Goal: Navigation & Orientation: Find specific page/section

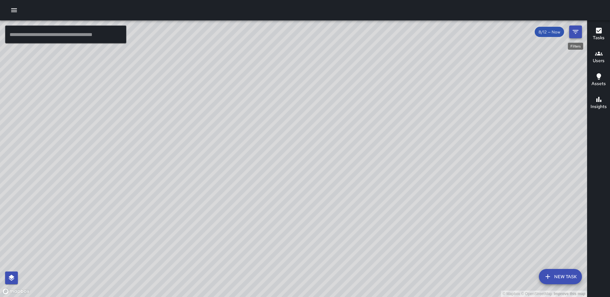
click at [573, 29] on icon "Filters" at bounding box center [576, 32] width 8 height 8
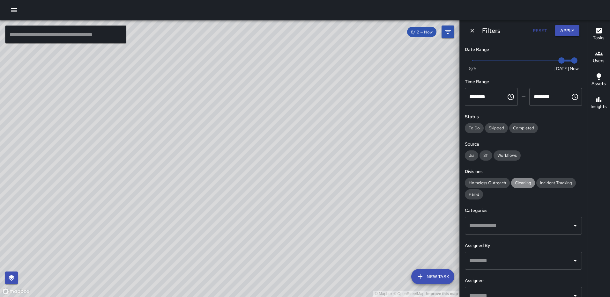
click at [524, 181] on span "Cleaning" at bounding box center [523, 182] width 24 height 5
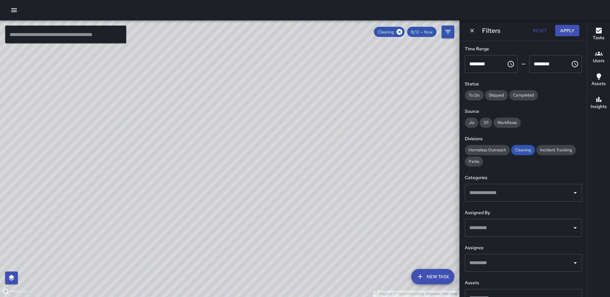
scroll to position [48, 0]
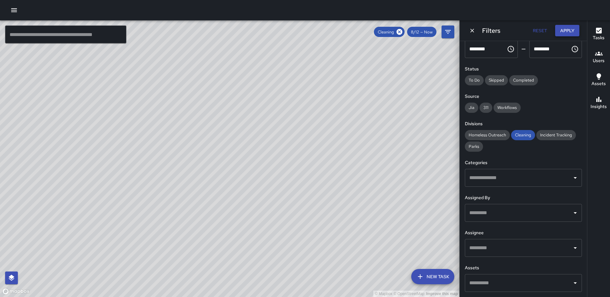
click at [564, 27] on button "Apply" at bounding box center [567, 31] width 24 height 12
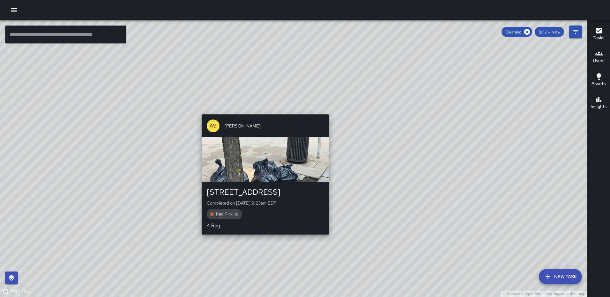
click at [262, 248] on div "© Mapbox © OpenStreetMap Improve this map AS [PERSON_NAME] [STREET_ADDRESS] Com…" at bounding box center [293, 158] width 587 height 277
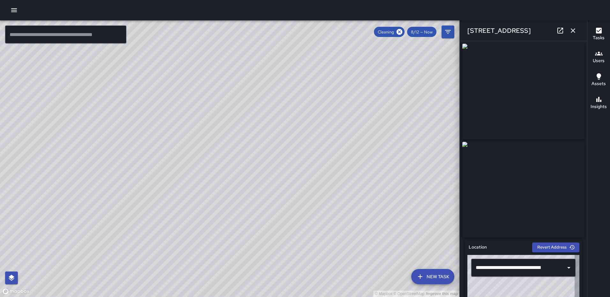
type input "**********"
click at [571, 30] on icon "button" at bounding box center [573, 31] width 8 height 8
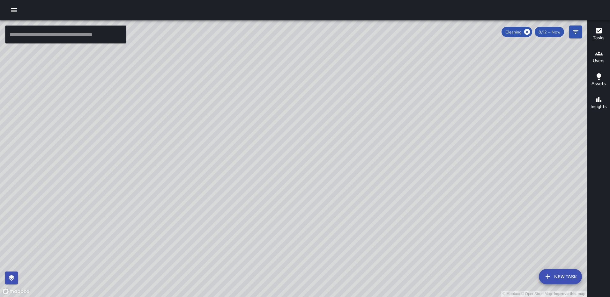
click at [593, 34] on h6 "Tasks" at bounding box center [599, 37] width 12 height 7
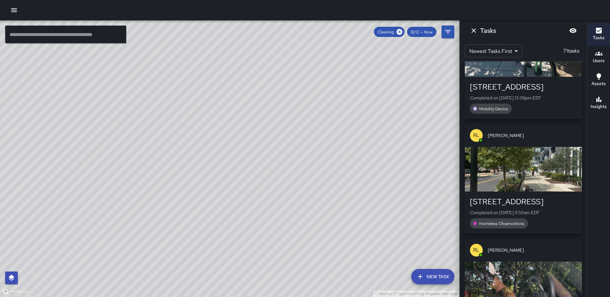
scroll to position [765, 0]
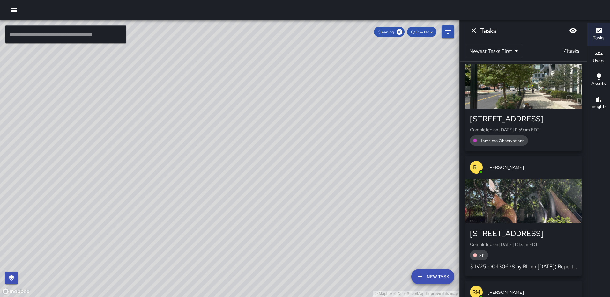
drag, startPoint x: 409, startPoint y: 145, endPoint x: 386, endPoint y: 258, distance: 114.9
click at [386, 258] on div "© Mapbox © OpenStreetMap Improve this map" at bounding box center [229, 158] width 459 height 277
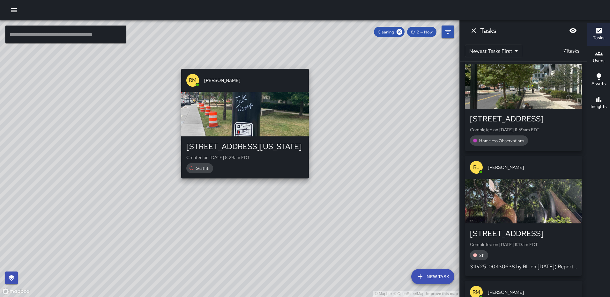
click at [245, 62] on div "© Mapbox © OpenStreetMap Improve this map RM [PERSON_NAME] [STREET_ADDRESS][US_…" at bounding box center [229, 158] width 459 height 277
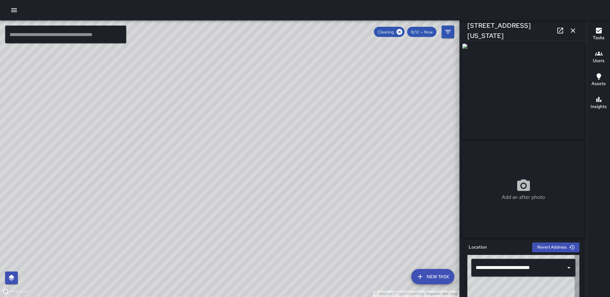
type input "**********"
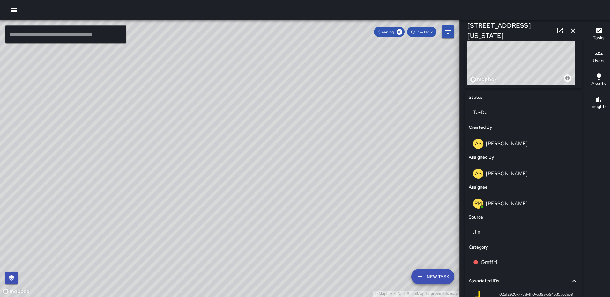
scroll to position [251, 0]
click at [572, 30] on icon "button" at bounding box center [573, 30] width 4 height 4
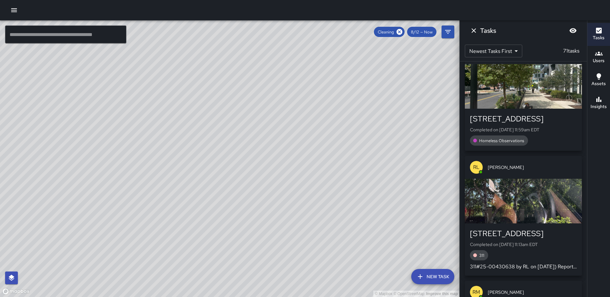
click at [227, 162] on div "© Mapbox © OpenStreetMap Improve this map RM [PERSON_NAME] [STREET_ADDRESS][US_…" at bounding box center [229, 158] width 459 height 277
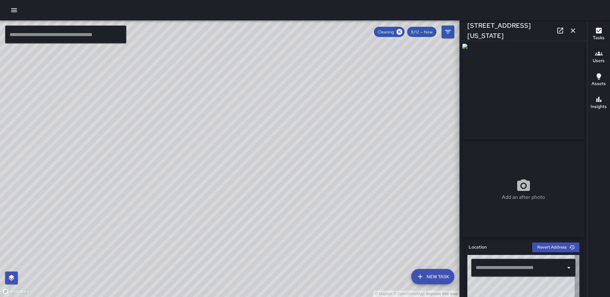
type input "**********"
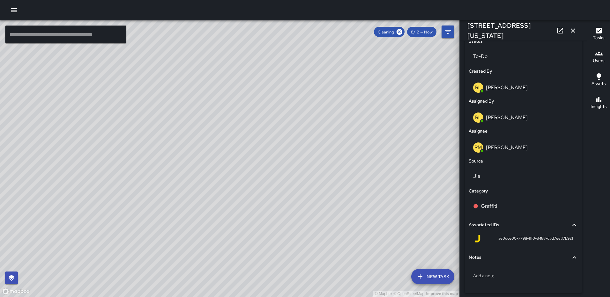
scroll to position [305, 0]
click at [496, 56] on p "To-Do" at bounding box center [523, 58] width 100 height 8
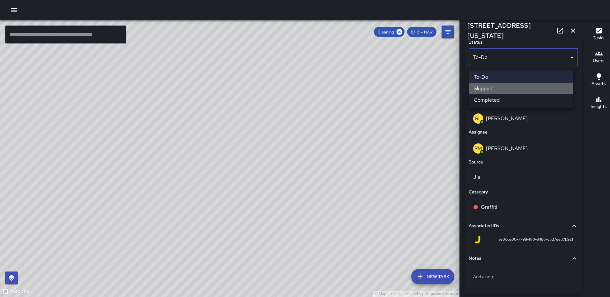
click at [496, 89] on li "Skipped" at bounding box center [521, 88] width 105 height 11
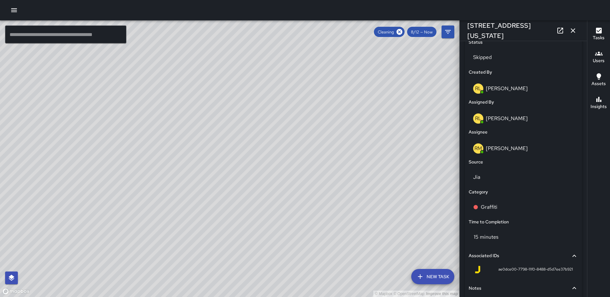
click at [575, 30] on icon "button" at bounding box center [573, 31] width 8 height 8
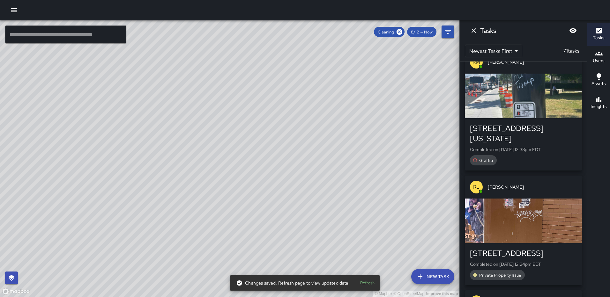
scroll to position [0, 0]
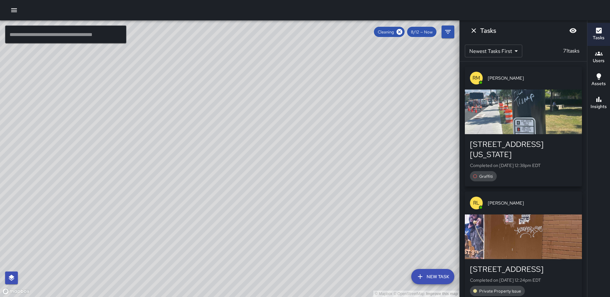
click at [473, 28] on icon "Dismiss" at bounding box center [474, 31] width 8 height 8
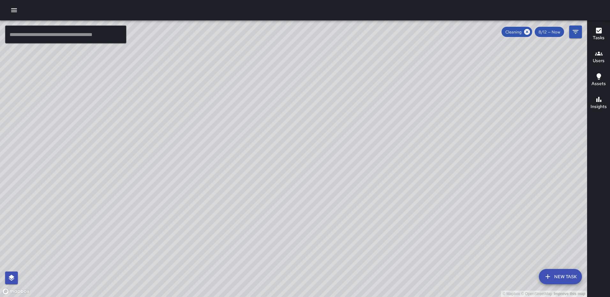
click at [600, 29] on icon "button" at bounding box center [599, 31] width 8 height 8
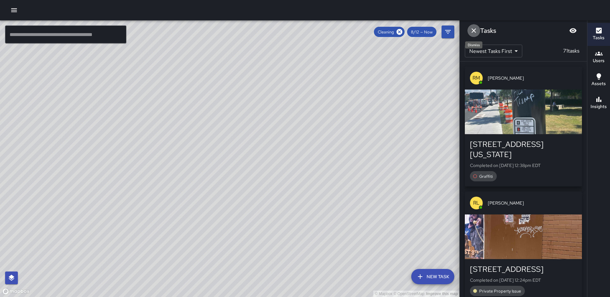
click at [471, 29] on icon "Dismiss" at bounding box center [474, 31] width 8 height 8
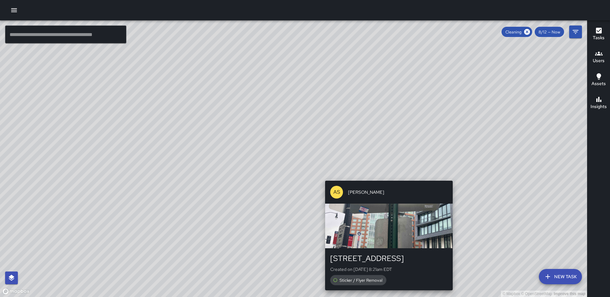
click at [518, 176] on div "© Mapbox © OpenStreetMap Improve this map AS [PERSON_NAME] [STREET_ADDRESS] Nor…" at bounding box center [293, 158] width 587 height 277
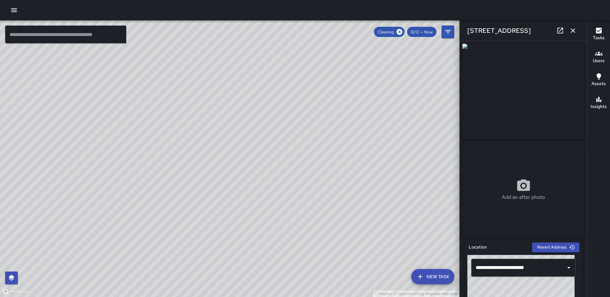
click at [572, 29] on icon "button" at bounding box center [573, 30] width 4 height 4
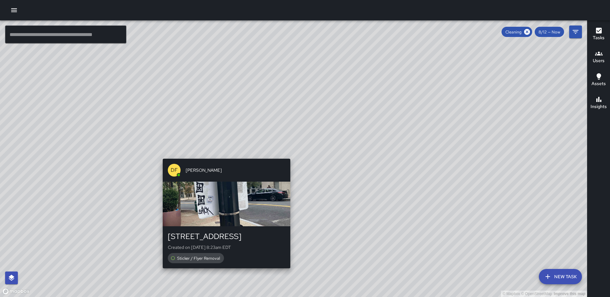
click at [287, 154] on div "© Mapbox © OpenStreetMap Improve this map DF [PERSON_NAME] [STREET_ADDRESS] Cre…" at bounding box center [293, 158] width 587 height 277
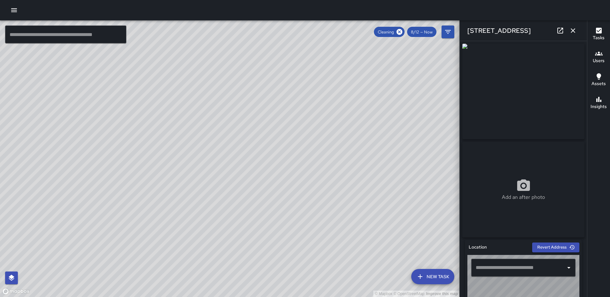
type input "**********"
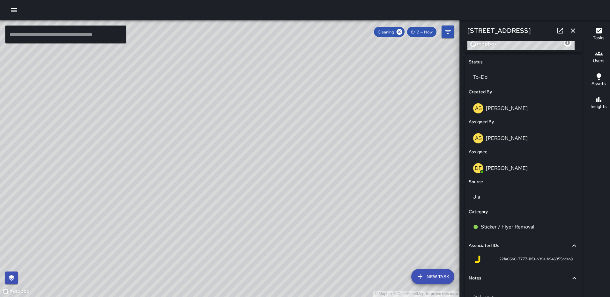
scroll to position [323, 0]
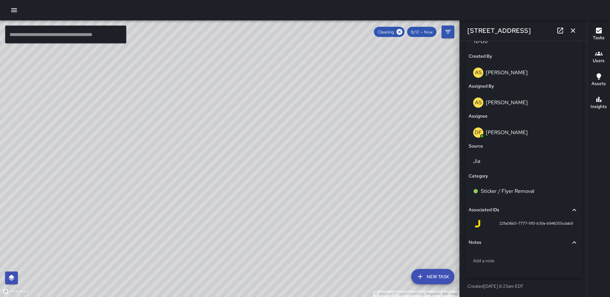
click at [573, 27] on icon "button" at bounding box center [573, 31] width 8 height 8
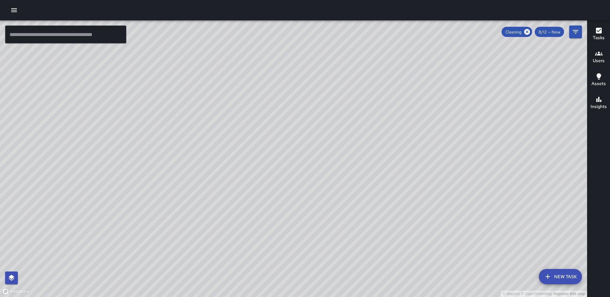
drag, startPoint x: 295, startPoint y: 242, endPoint x: 273, endPoint y: 145, distance: 99.3
click at [273, 145] on div "© Mapbox © OpenStreetMap Improve this map" at bounding box center [293, 158] width 587 height 277
drag, startPoint x: 271, startPoint y: 168, endPoint x: 411, endPoint y: 113, distance: 149.7
click at [411, 113] on div "© Mapbox © OpenStreetMap Improve this map" at bounding box center [293, 158] width 587 height 277
click at [13, 7] on icon "button" at bounding box center [14, 10] width 8 height 8
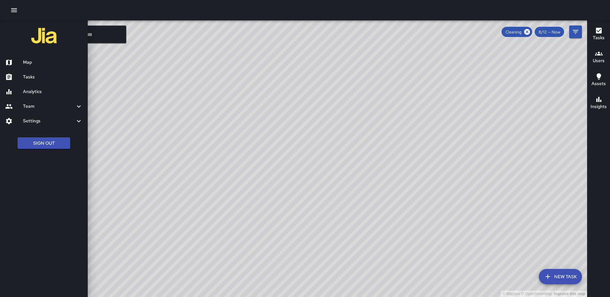
click at [34, 106] on h6 "Team" at bounding box center [49, 106] width 52 height 7
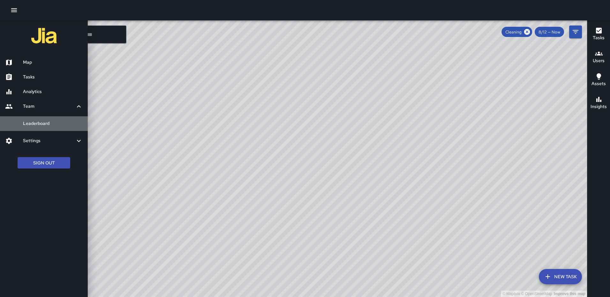
click at [48, 125] on h6 "Leaderboard" at bounding box center [53, 123] width 60 height 7
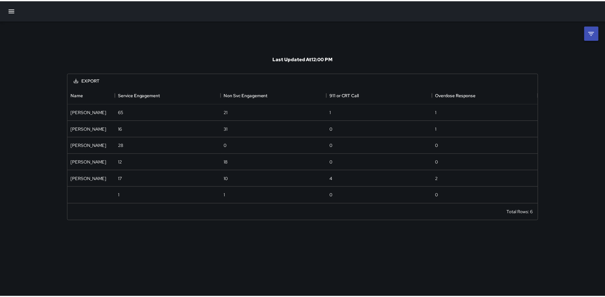
scroll to position [113, 469]
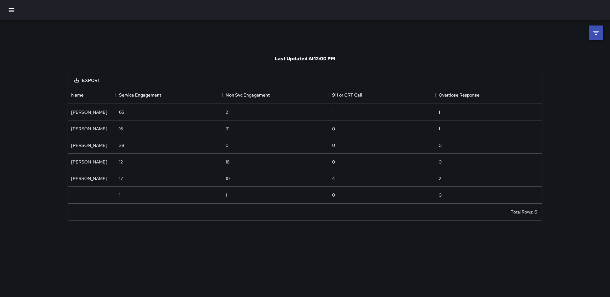
click at [601, 32] on li at bounding box center [596, 33] width 14 height 14
click at [569, 55] on body "**********" at bounding box center [305, 148] width 610 height 297
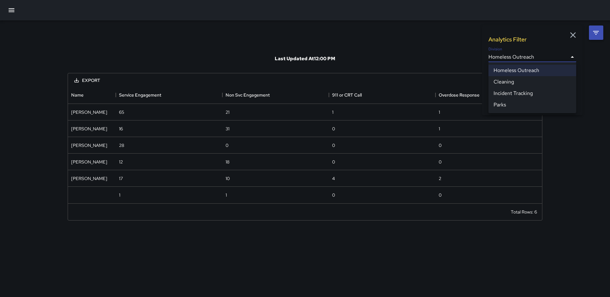
click at [523, 83] on li "Cleaning" at bounding box center [532, 81] width 88 height 11
type input "**********"
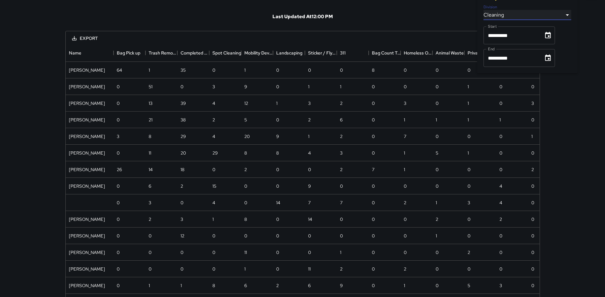
scroll to position [53, 0]
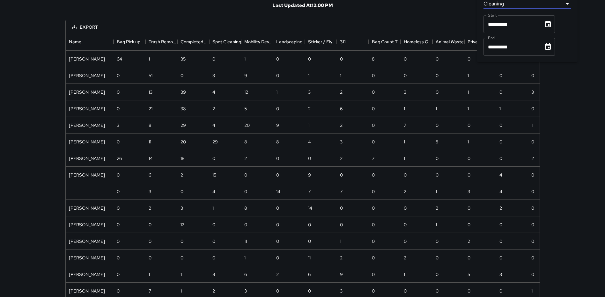
click at [33, 6] on div "**********" at bounding box center [302, 136] width 605 height 378
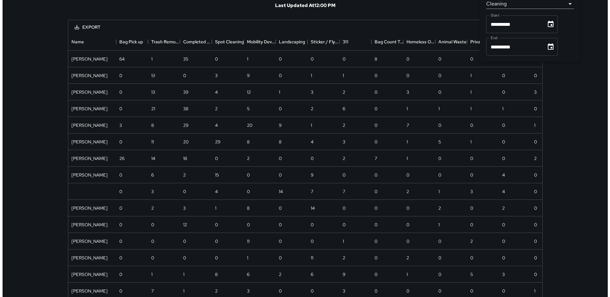
scroll to position [0, 0]
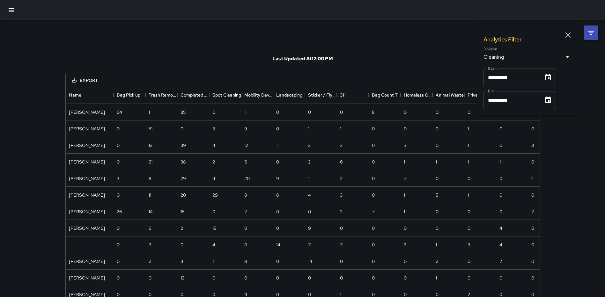
click at [8, 11] on icon "button" at bounding box center [12, 10] width 8 height 8
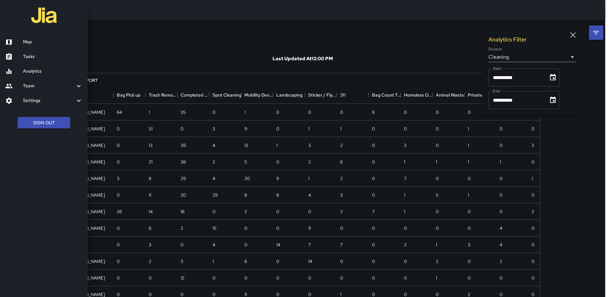
click at [27, 40] on h6 "Map" at bounding box center [53, 42] width 60 height 7
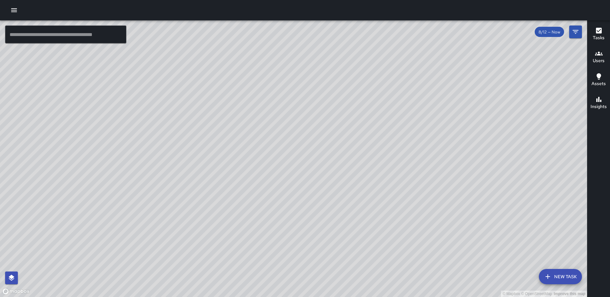
click at [345, 162] on div "© Mapbox © OpenStreetMap Improve this map" at bounding box center [293, 158] width 587 height 277
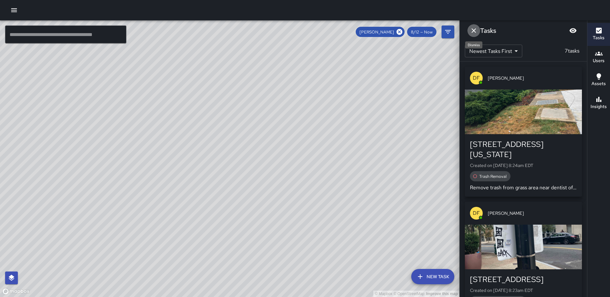
click at [475, 31] on icon "Dismiss" at bounding box center [474, 31] width 8 height 8
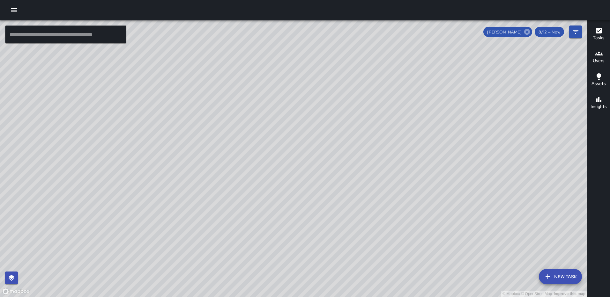
click at [526, 30] on icon at bounding box center [527, 32] width 6 height 6
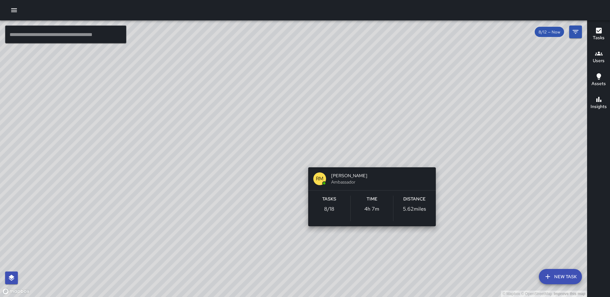
click at [369, 159] on div "© Mapbox © OpenStreetMap Improve this map RM [PERSON_NAME] Ambassador Tasks 8 /…" at bounding box center [293, 158] width 587 height 277
